Goal: Information Seeking & Learning: Understand process/instructions

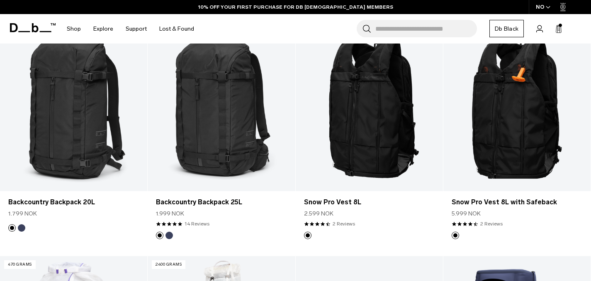
scroll to position [602, 0]
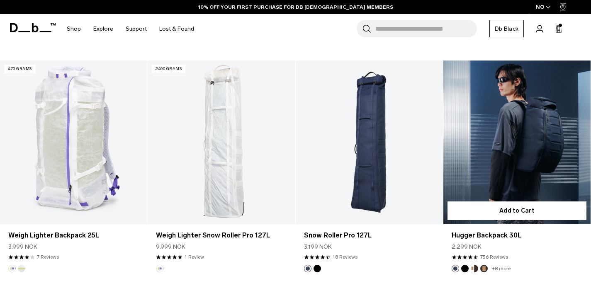
click at [534, 165] on link "Hugger Backpack 30L" at bounding box center [516, 143] width 147 height 164
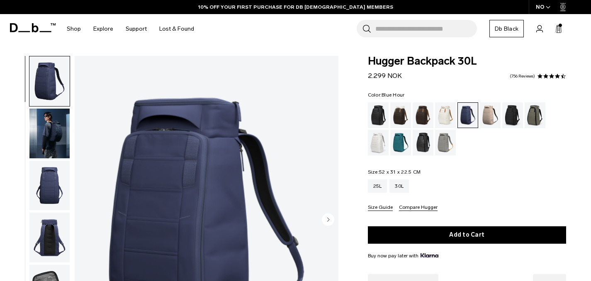
click at [412, 211] on button "Compare Hugger" at bounding box center [418, 208] width 39 height 6
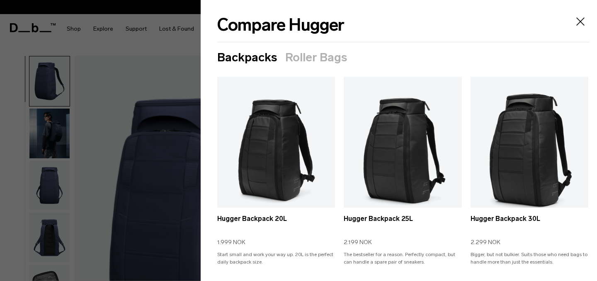
click at [577, 21] on icon "Close" at bounding box center [580, 21] width 13 height 13
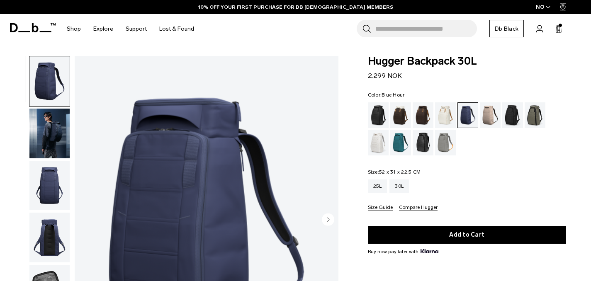
click at [379, 211] on button "Size Guide" at bounding box center [380, 208] width 25 height 6
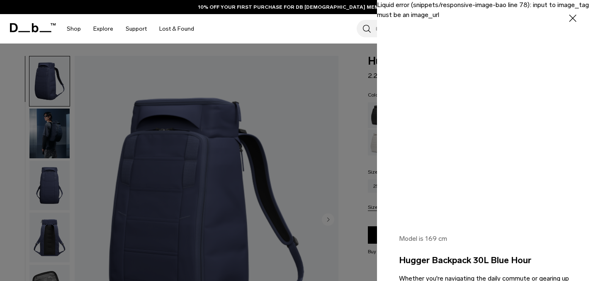
click at [357, 208] on div at bounding box center [295, 140] width 591 height 281
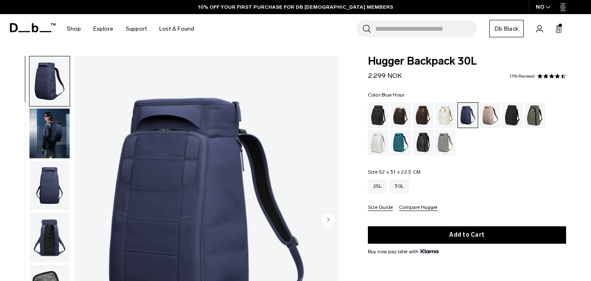
click at [378, 211] on button "Size Guide" at bounding box center [380, 208] width 25 height 6
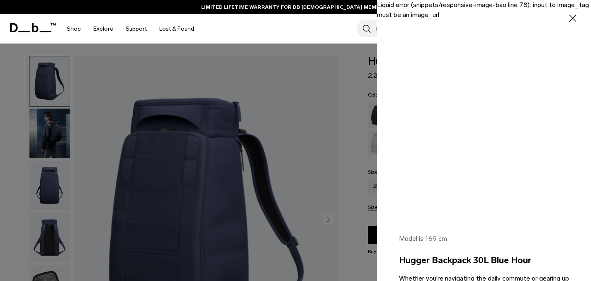
click at [198, 231] on div at bounding box center [295, 140] width 591 height 281
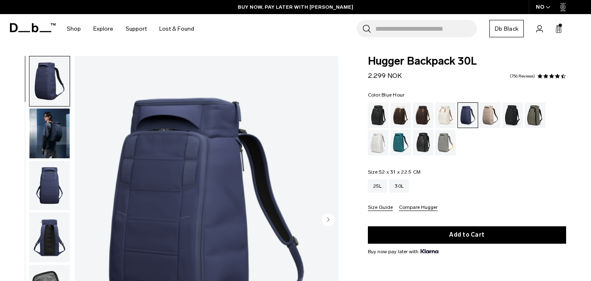
click at [376, 206] on button "Size Guide" at bounding box center [380, 208] width 25 height 6
click at [382, 209] on button "Size Guide" at bounding box center [380, 208] width 25 height 6
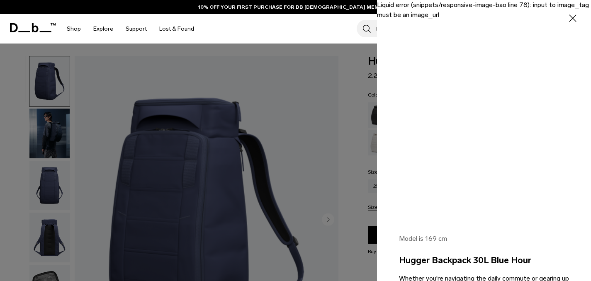
drag, startPoint x: 228, startPoint y: 147, endPoint x: 259, endPoint y: 74, distance: 80.0
click at [228, 147] on div at bounding box center [295, 140] width 591 height 281
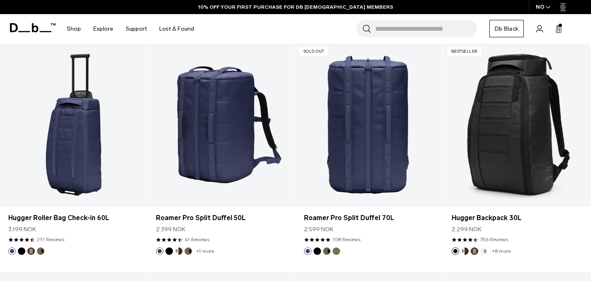
scroll to position [1306, 0]
click at [361, 139] on link "Roamer Pro Split Duffel 70L" at bounding box center [369, 125] width 147 height 164
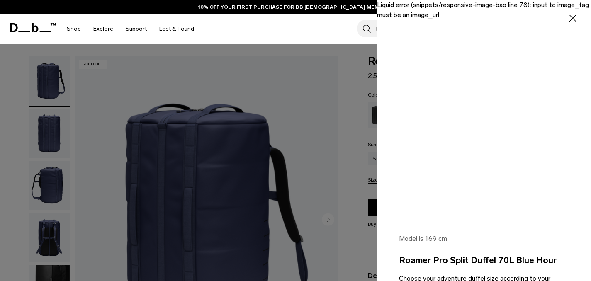
click at [495, 126] on div "Liquid error (snippets/responsive-image-bao line 78): input to image_tag must b…" at bounding box center [484, 107] width 214 height 214
click at [298, 128] on div at bounding box center [295, 140] width 591 height 281
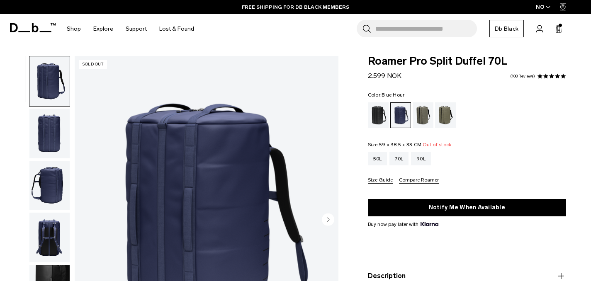
click at [376, 181] on button "Size Guide" at bounding box center [380, 180] width 25 height 6
